Goal: Entertainment & Leisure: Consume media (video, audio)

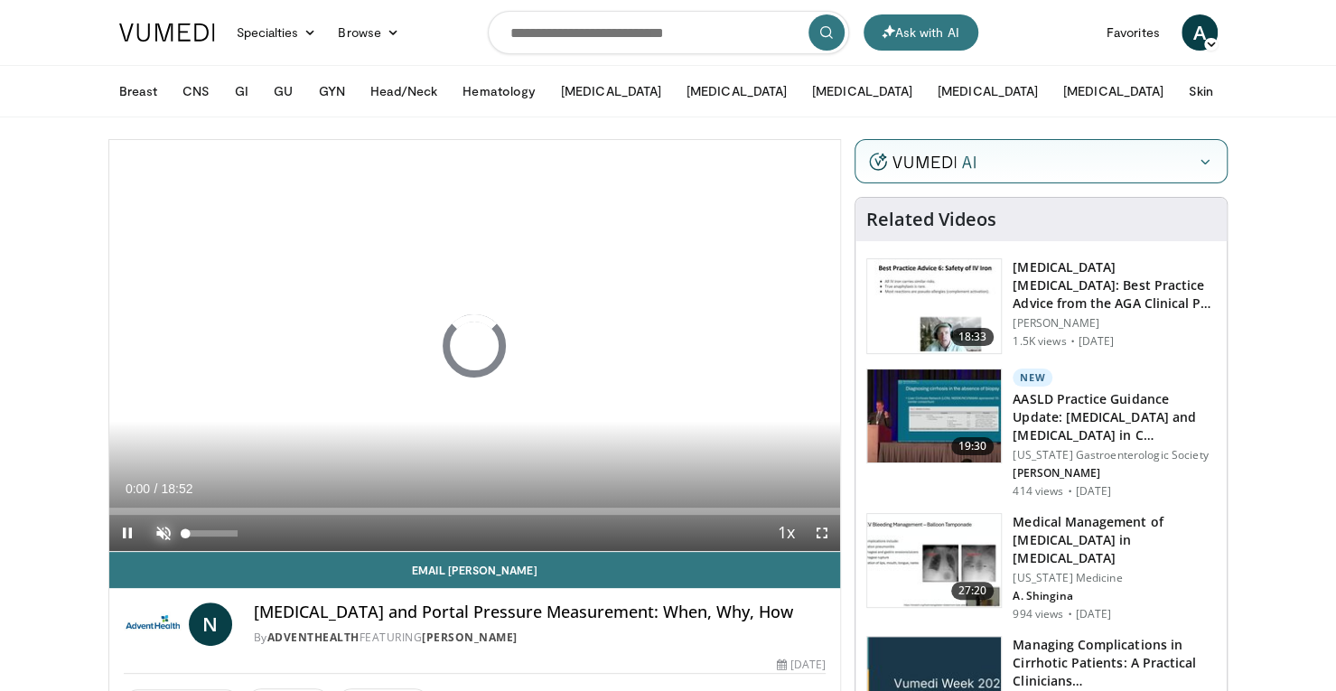
click at [152, 534] on span "Video Player" at bounding box center [163, 533] width 36 height 36
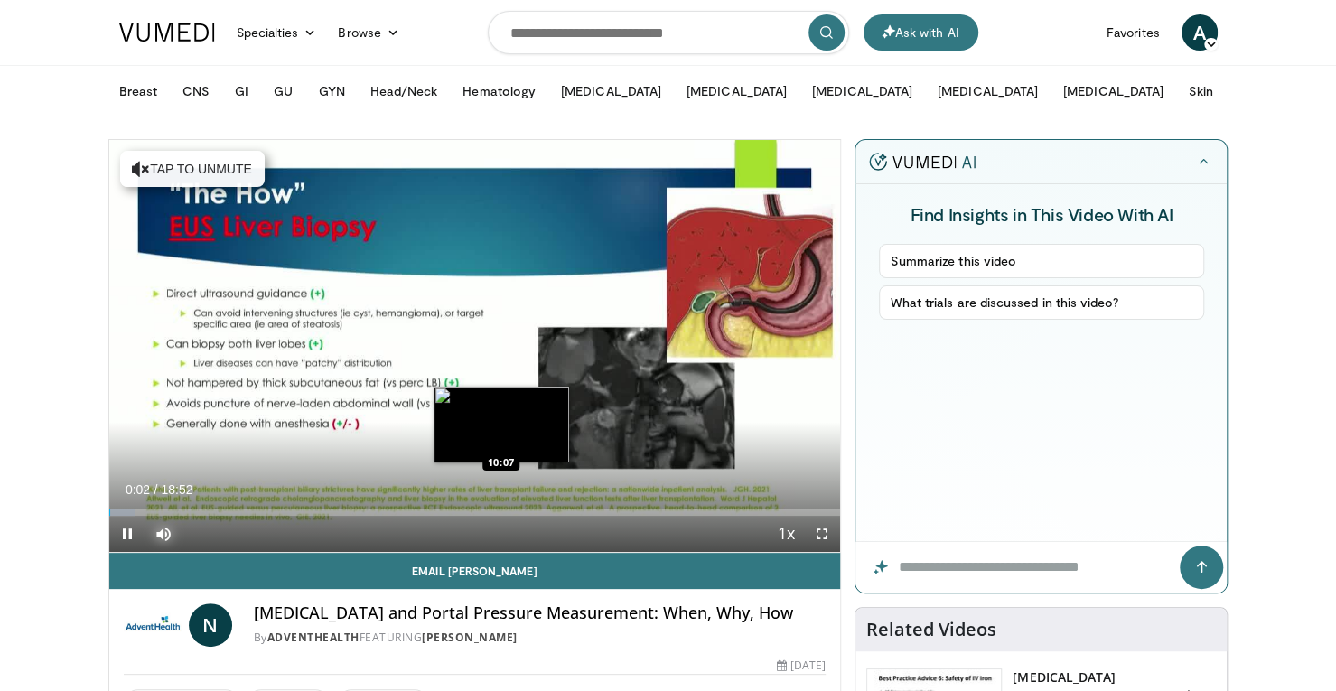
click at [500, 509] on div "Loaded : 3.50% 00:02 10:07" at bounding box center [475, 512] width 732 height 7
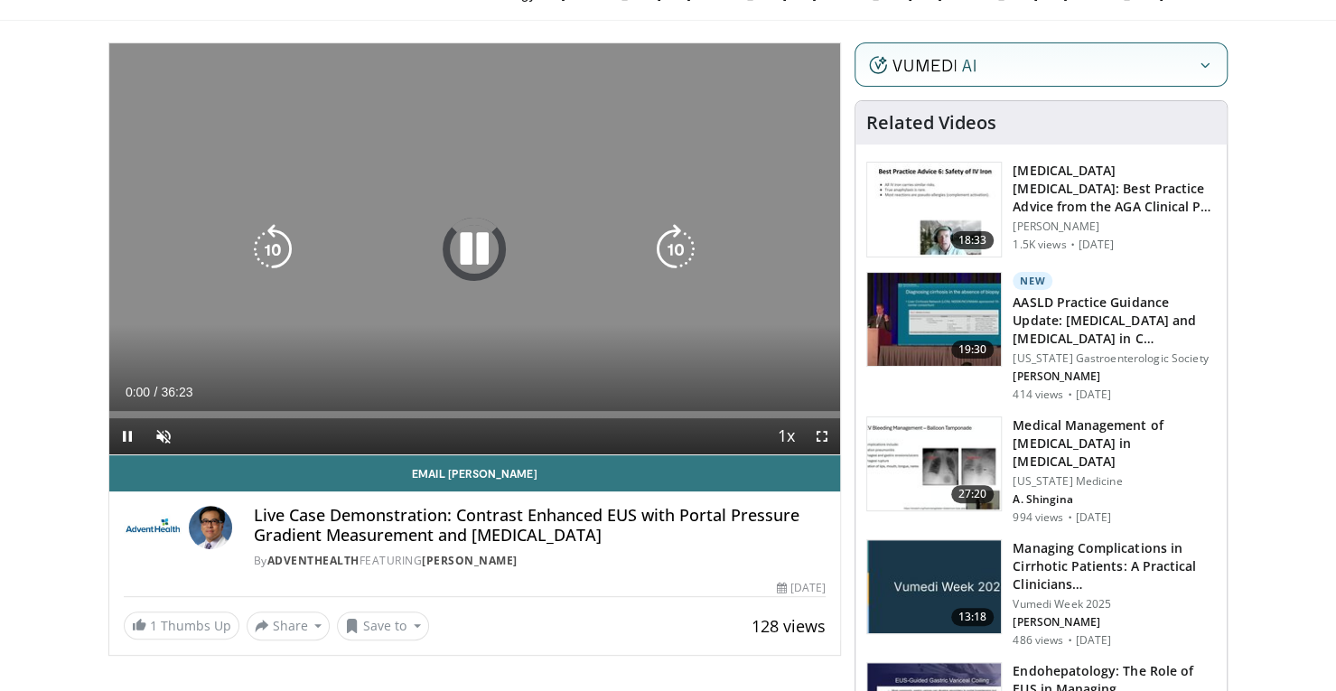
scroll to position [98, 0]
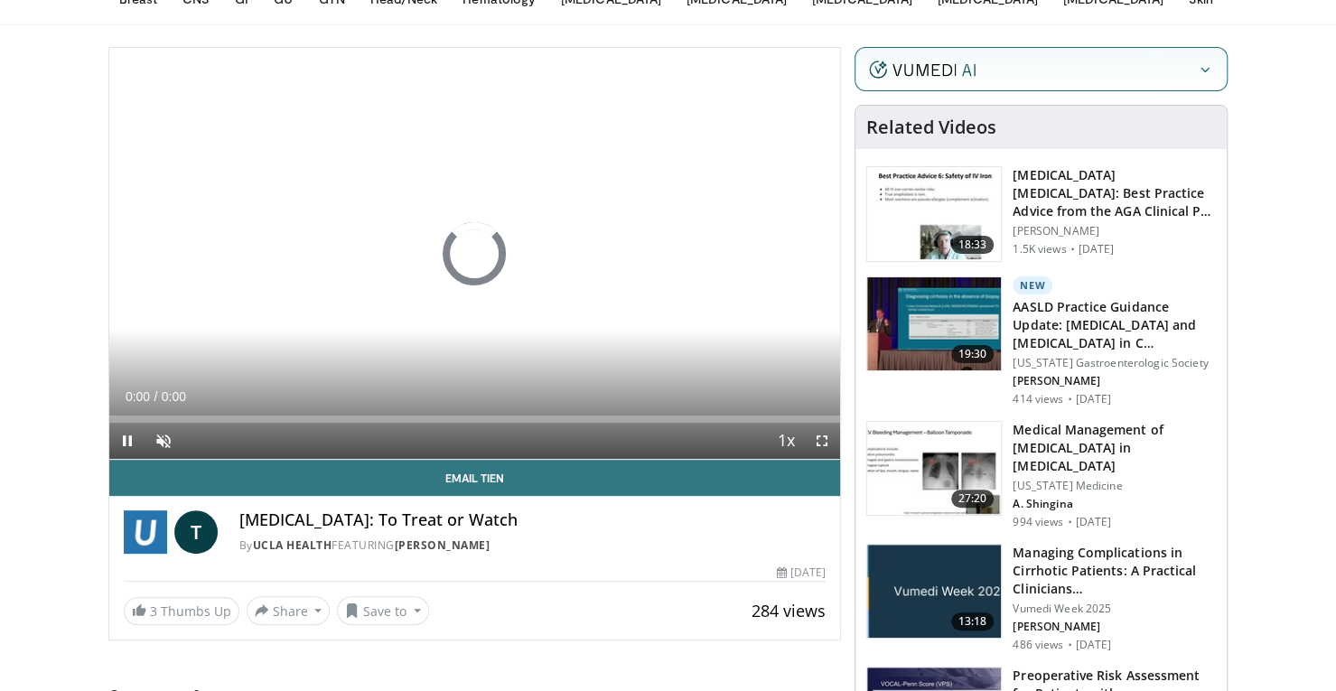
scroll to position [93, 0]
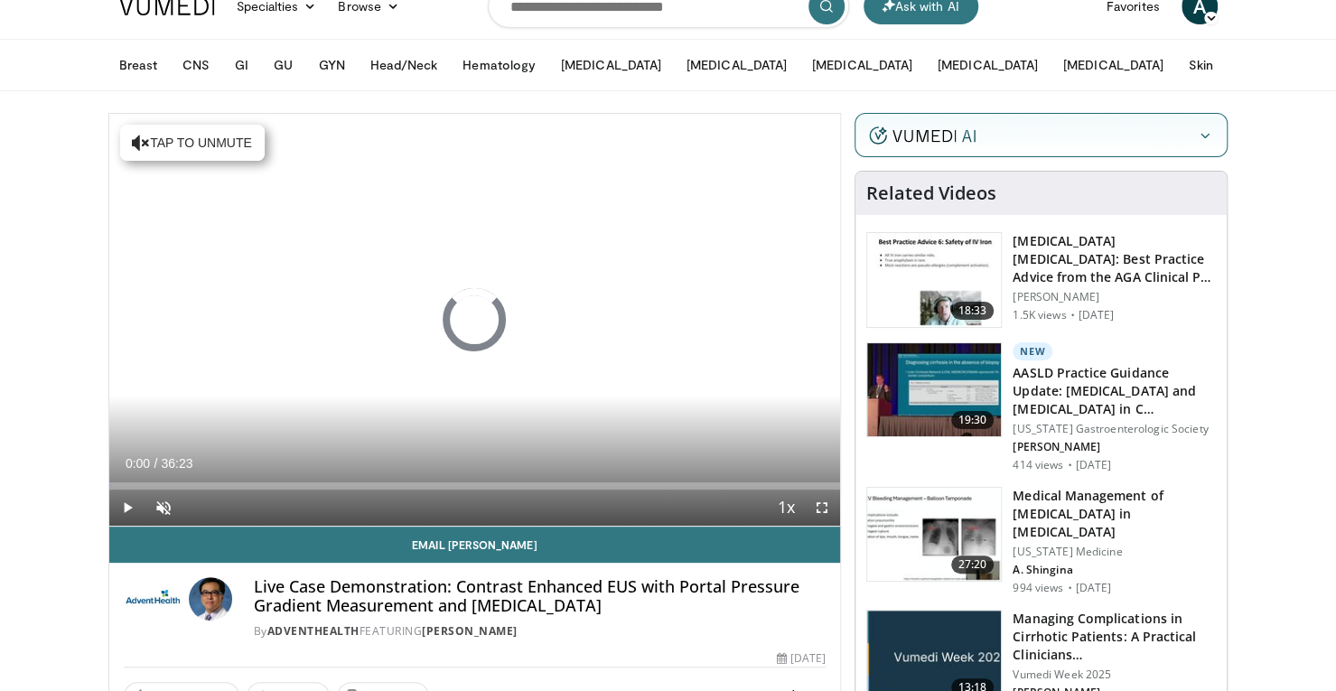
scroll to position [24, 0]
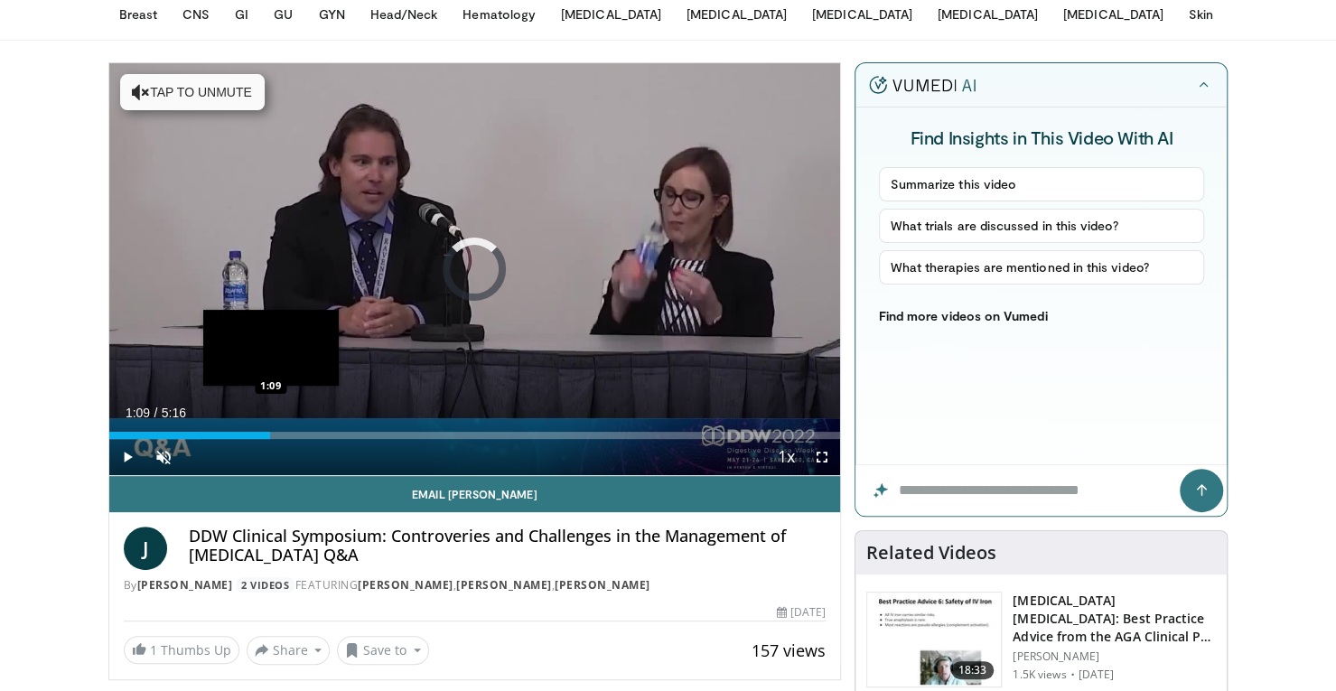
click at [270, 435] on div "Loaded : 12.54% 1:09 1:09" at bounding box center [475, 435] width 732 height 7
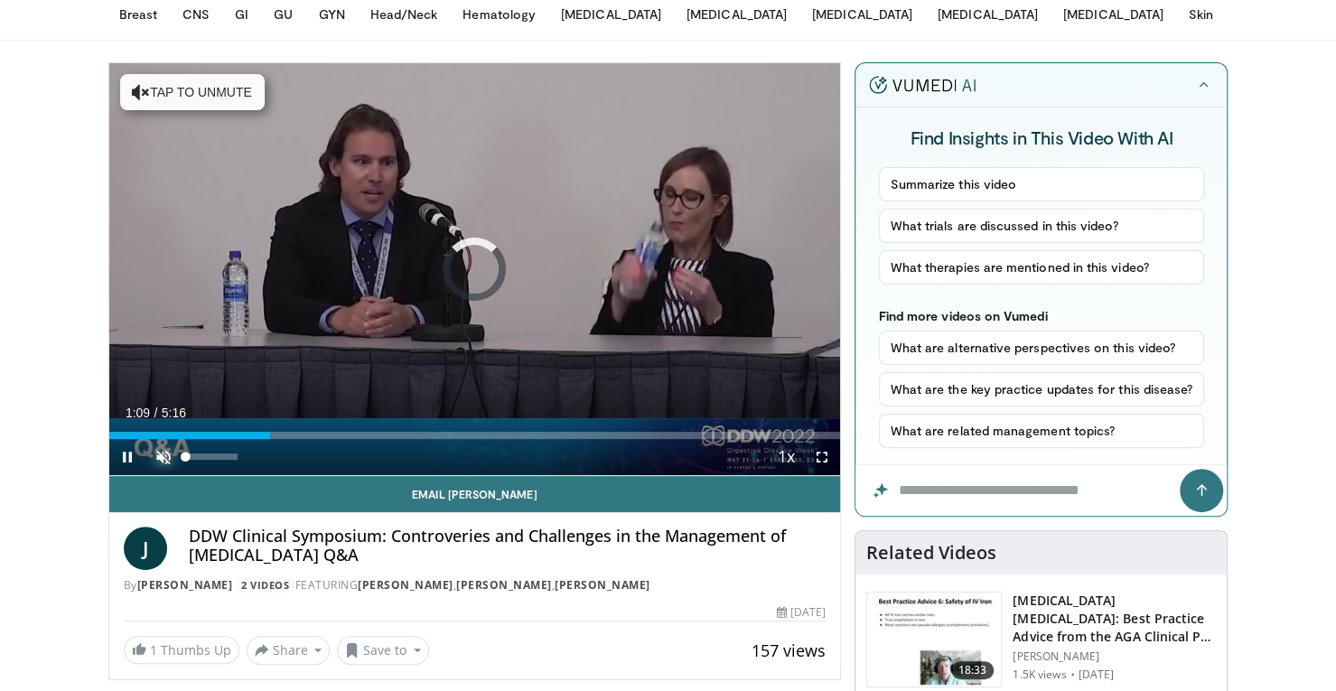
click at [159, 451] on span "Video Player" at bounding box center [163, 457] width 36 height 36
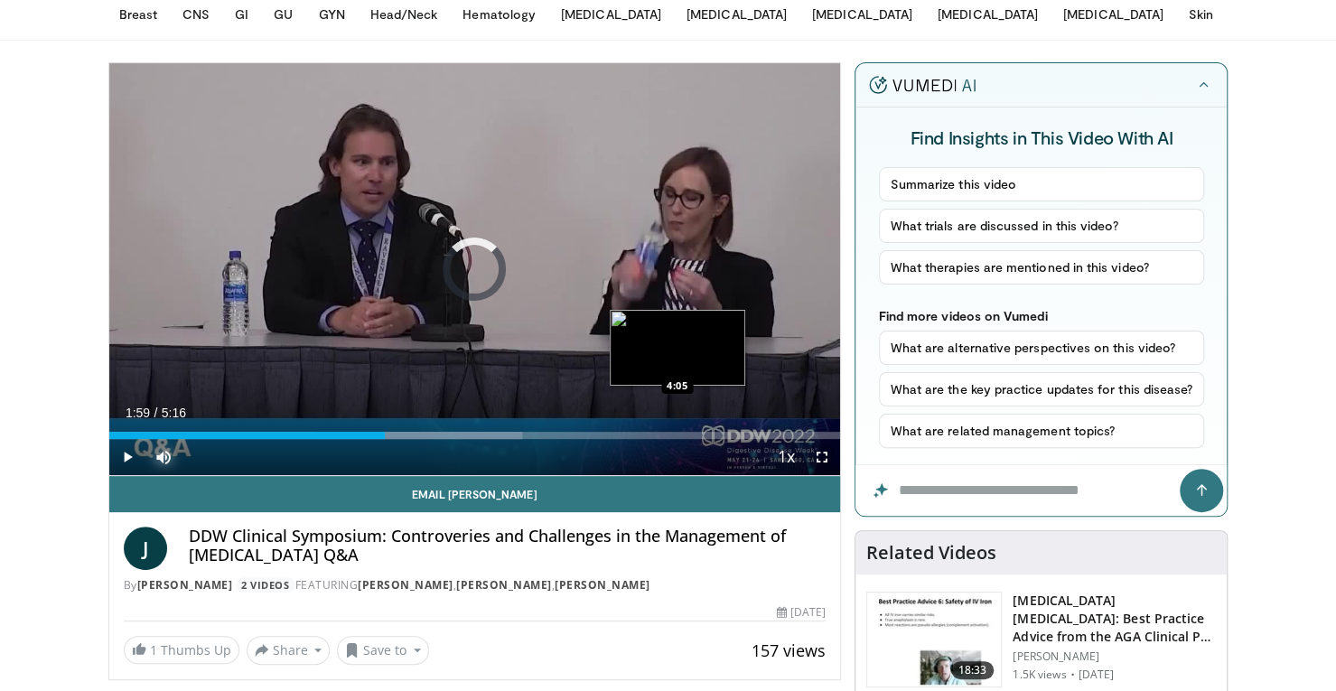
click at [677, 426] on div "Loaded : 56.49% 1:59 4:05" at bounding box center [475, 430] width 732 height 17
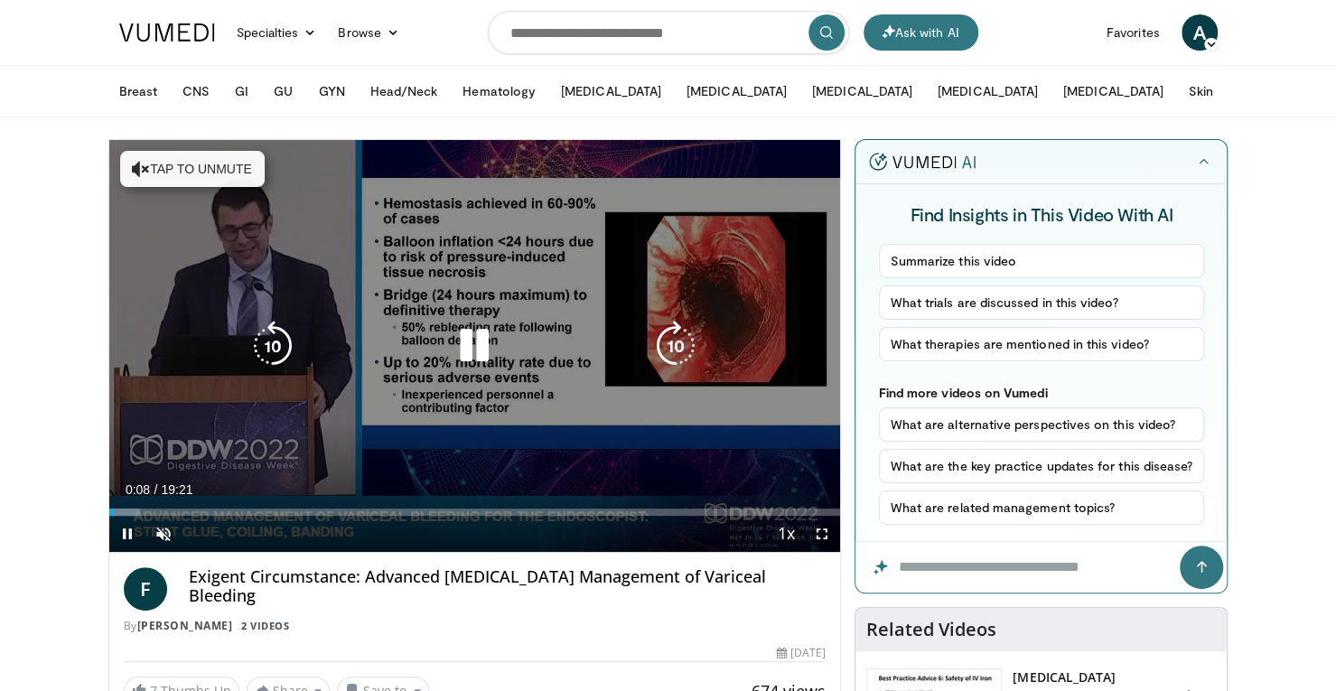
click at [334, 435] on div "10 seconds Tap to unmute" at bounding box center [475, 346] width 732 height 412
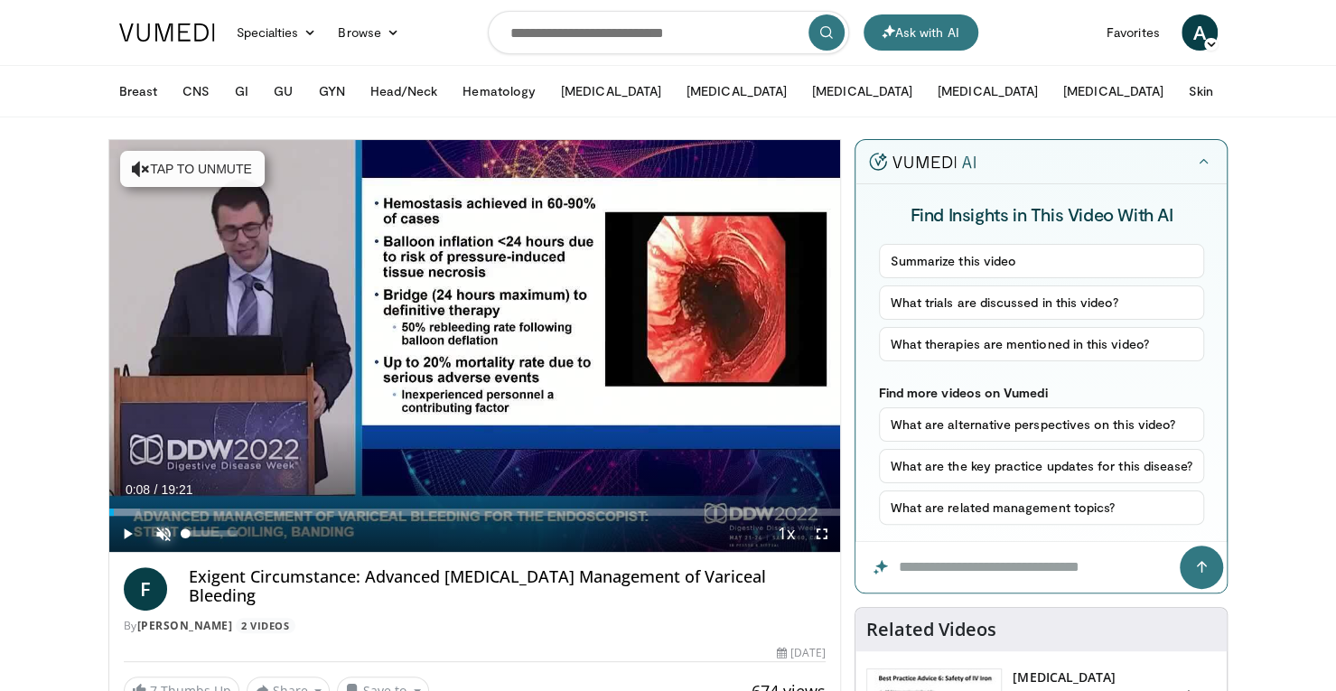
click at [170, 539] on span "Video Player" at bounding box center [163, 534] width 36 height 36
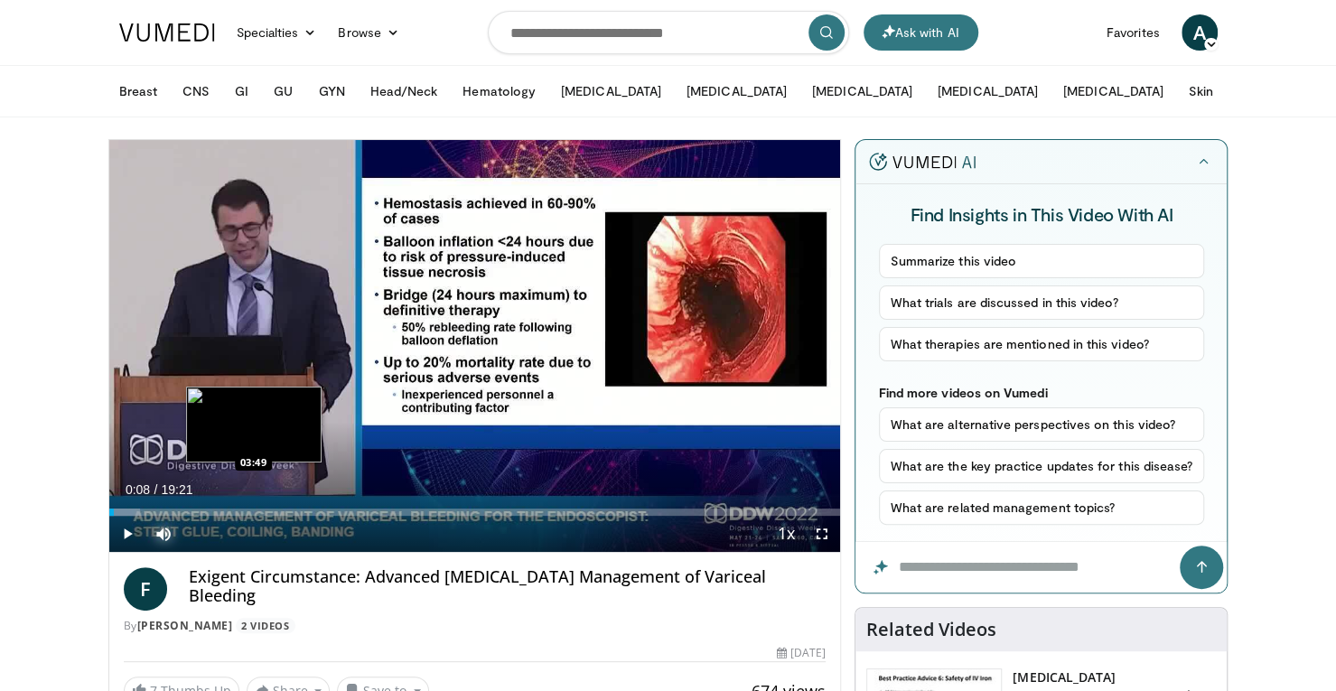
click at [253, 511] on div "Loaded : 4.27% 00:08 03:49" at bounding box center [475, 512] width 732 height 7
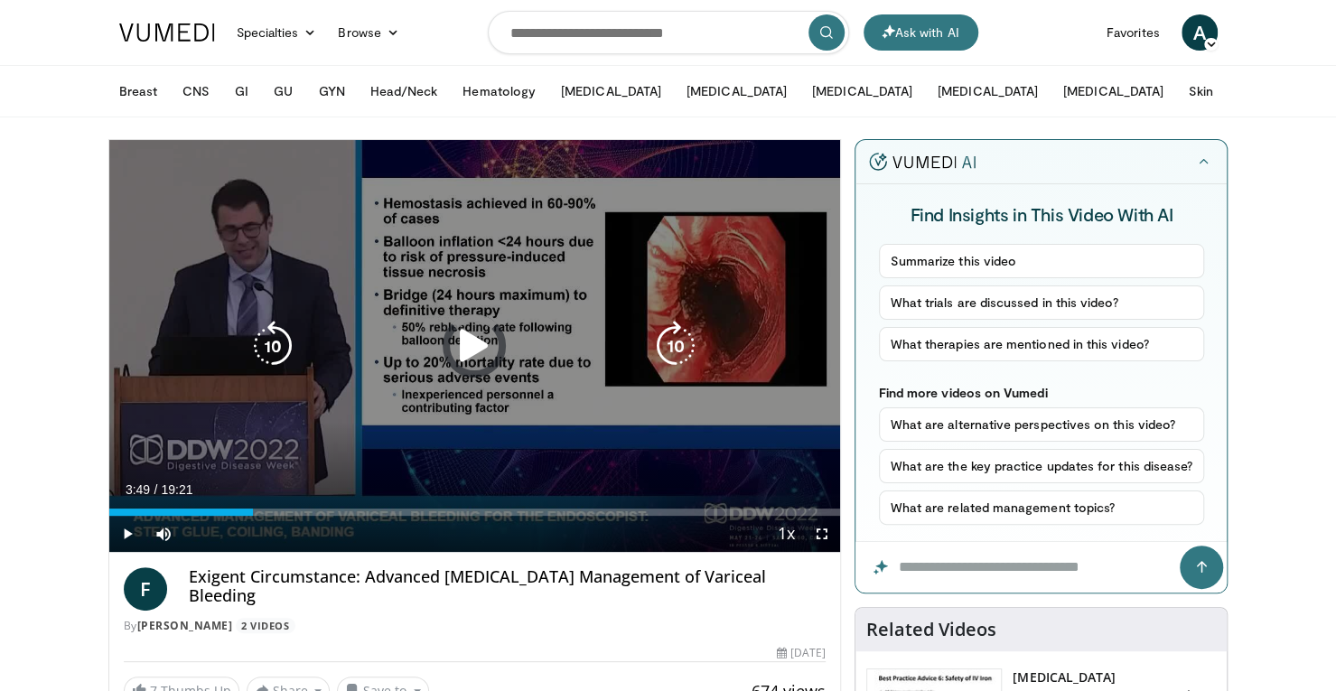
click at [312, 442] on div "10 seconds Tap to unmute" at bounding box center [475, 346] width 732 height 412
